Goal: Task Accomplishment & Management: Use online tool/utility

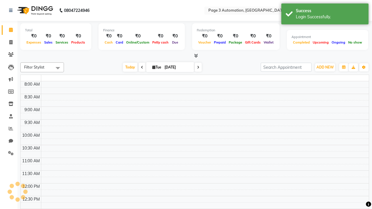
select select "en"
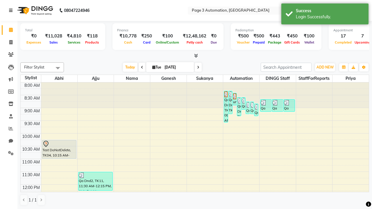
click at [12, 10] on icon at bounding box center [10, 10] width 3 height 4
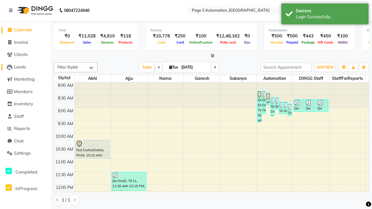
click at [25, 67] on span "Leads" at bounding box center [20, 67] width 12 height 6
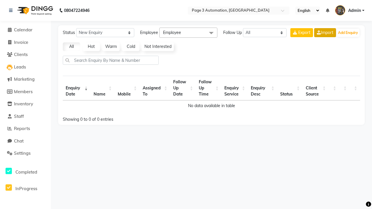
click at [324, 33] on link "Import" at bounding box center [325, 32] width 22 height 9
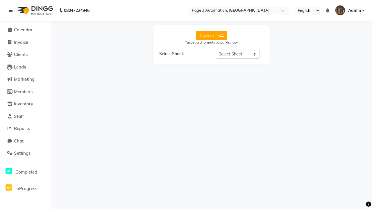
select select "Sheet1"
select select "Name"
select select "Mobile Number"
select select "Description"
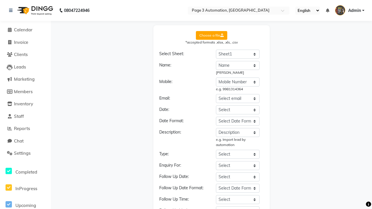
select select "Date"
select select "DD-MM-YYYY"
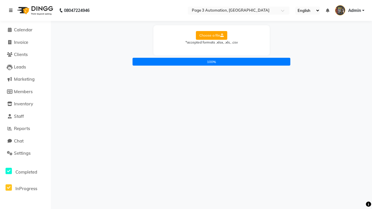
click at [12, 10] on icon at bounding box center [10, 10] width 3 height 4
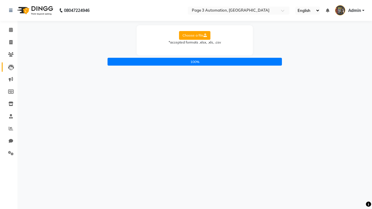
click at [9, 67] on icon at bounding box center [11, 67] width 6 height 6
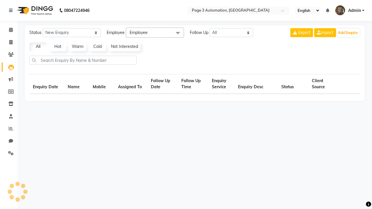
select select "10"
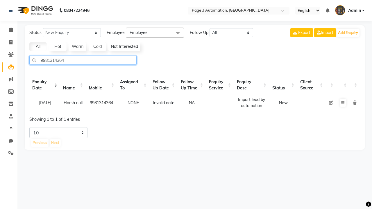
type input "9981314364"
